Goal: Transaction & Acquisition: Purchase product/service

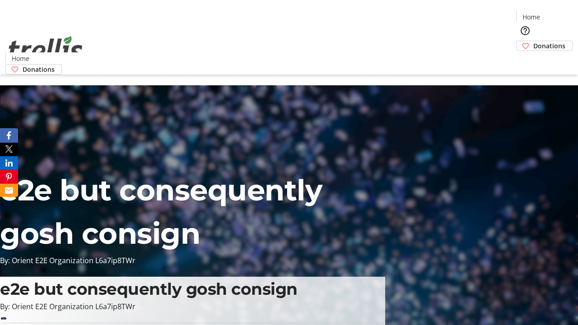
click at [534, 41] on span "Donations" at bounding box center [550, 45] width 32 height 9
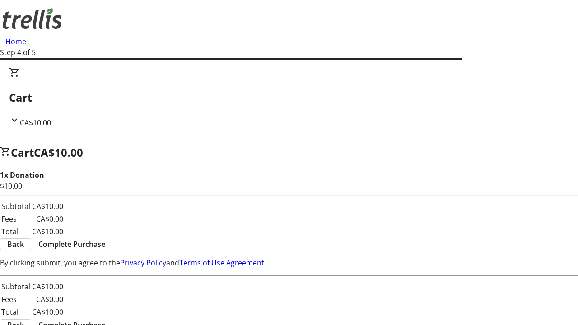
click at [105, 239] on span "Complete Purchase" at bounding box center [71, 244] width 67 height 11
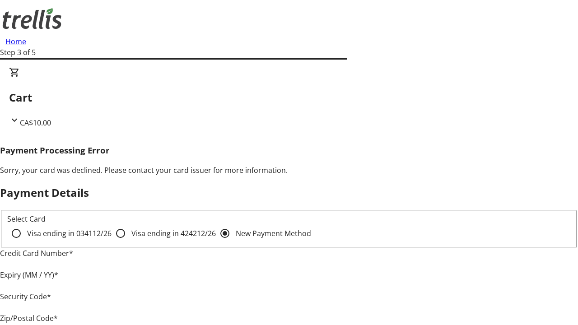
click at [112, 241] on input "Visa ending in 4242 12/26" at bounding box center [121, 234] width 18 height 18
radio input "true"
